Goal: Find specific page/section: Find specific page/section

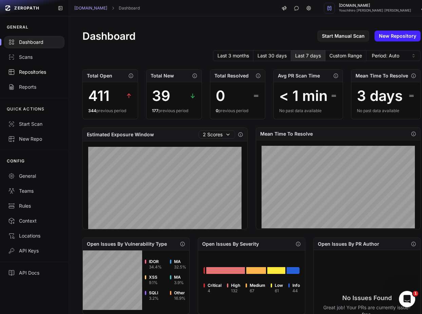
click at [37, 73] on div "Repositories" at bounding box center [34, 72] width 52 height 7
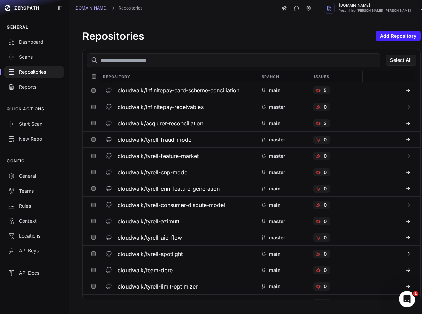
click at [189, 54] on input "text" at bounding box center [234, 60] width 294 height 14
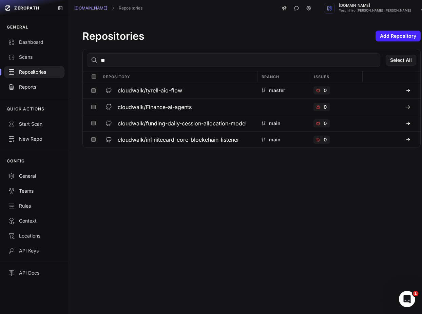
type input "*"
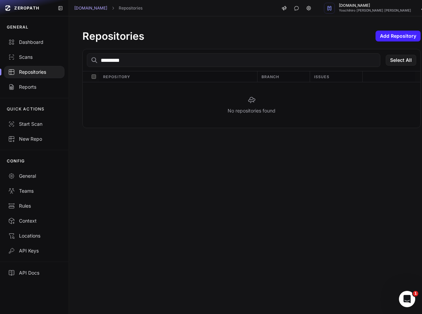
type input "**********"
